Goal: Find contact information: Find contact information

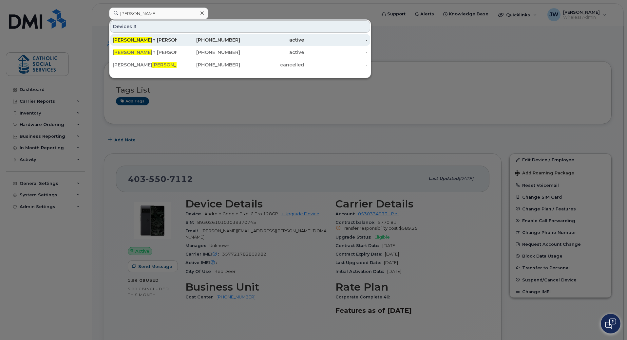
type input "roby"
click at [145, 41] on div "Roby n Graham" at bounding box center [145, 40] width 64 height 7
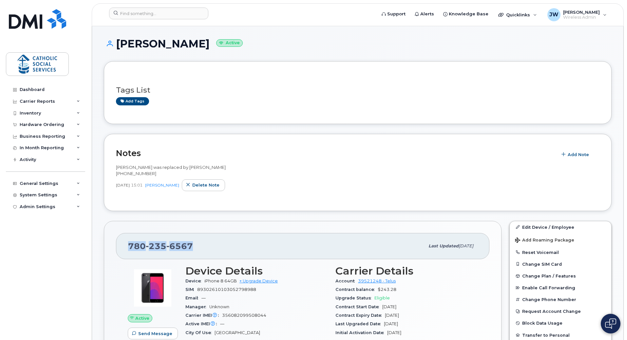
drag, startPoint x: 193, startPoint y: 246, endPoint x: 121, endPoint y: 246, distance: 72.8
click at [121, 246] on div "[PHONE_NUMBER] Last updated [DATE]" at bounding box center [303, 246] width 374 height 26
copy span "[PHONE_NUMBER]"
drag, startPoint x: 150, startPoint y: 173, endPoint x: 116, endPoint y: 177, distance: 34.6
click at [116, 177] on div "[PERSON_NAME] was replaced by [PERSON_NAME] [PHONE_NUMBER]" at bounding box center [358, 171] width 484 height 12
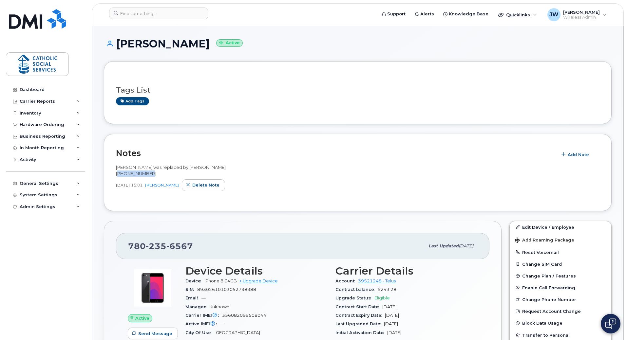
copy span "[PHONE_NUMBER]"
click at [135, 47] on h1 "[PERSON_NAME] Active" at bounding box center [358, 43] width 508 height 11
click at [166, 249] on span "235" at bounding box center [179, 247] width 27 height 10
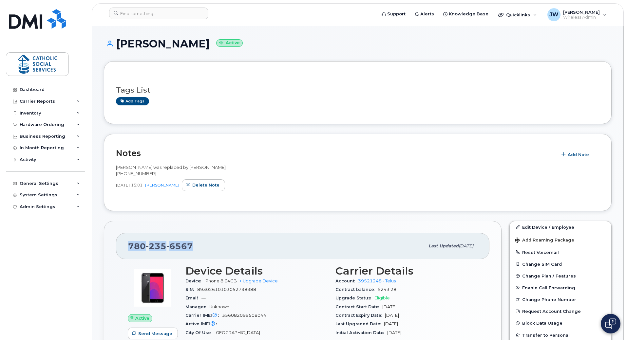
copy span "[PHONE_NUMBER]"
